Goal: Task Accomplishment & Management: Manage account settings

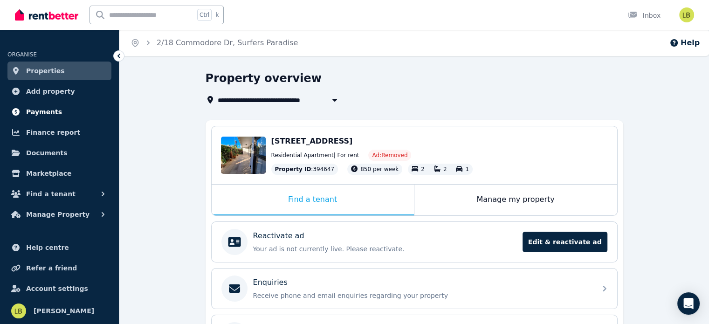
click at [39, 109] on span "Payments" at bounding box center [44, 111] width 36 height 11
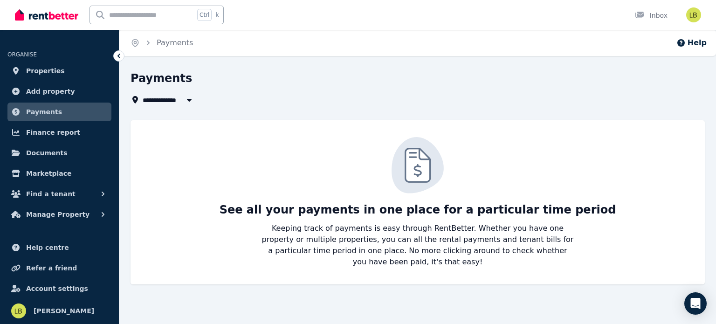
click at [191, 101] on icon "button" at bounding box center [189, 99] width 9 height 7
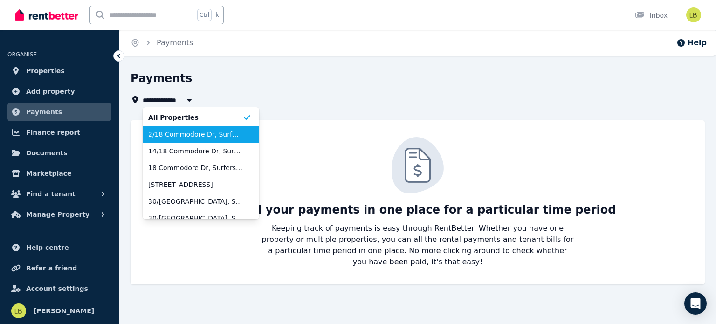
click at [190, 138] on span "2/18 Commodore Dr, Surfers Paradise" at bounding box center [195, 134] width 94 height 9
type input "**********"
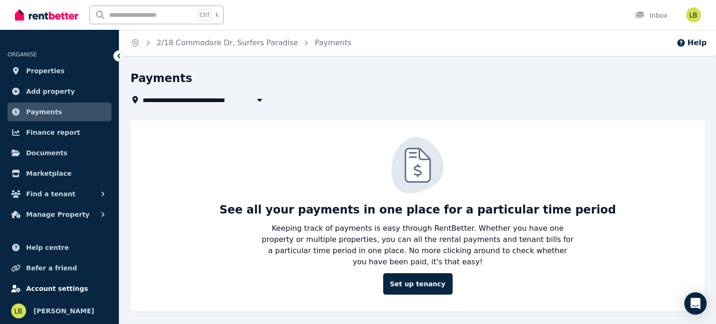
click at [55, 287] on span "Account settings" at bounding box center [57, 288] width 62 height 11
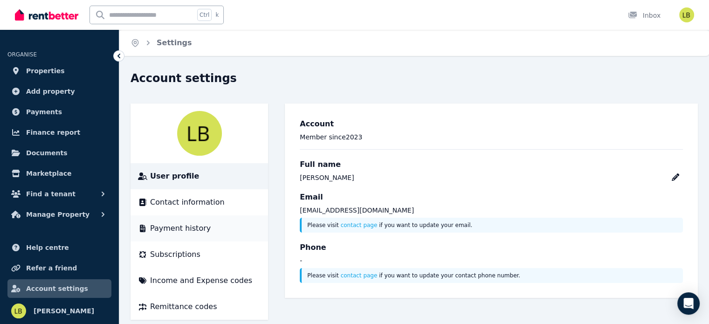
click at [188, 228] on span "Payment history" at bounding box center [180, 228] width 61 height 11
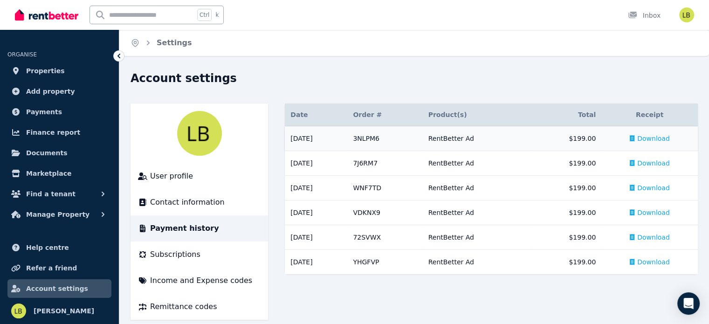
click at [634, 139] on icon at bounding box center [632, 138] width 5 height 7
